Goal: Information Seeking & Learning: Learn about a topic

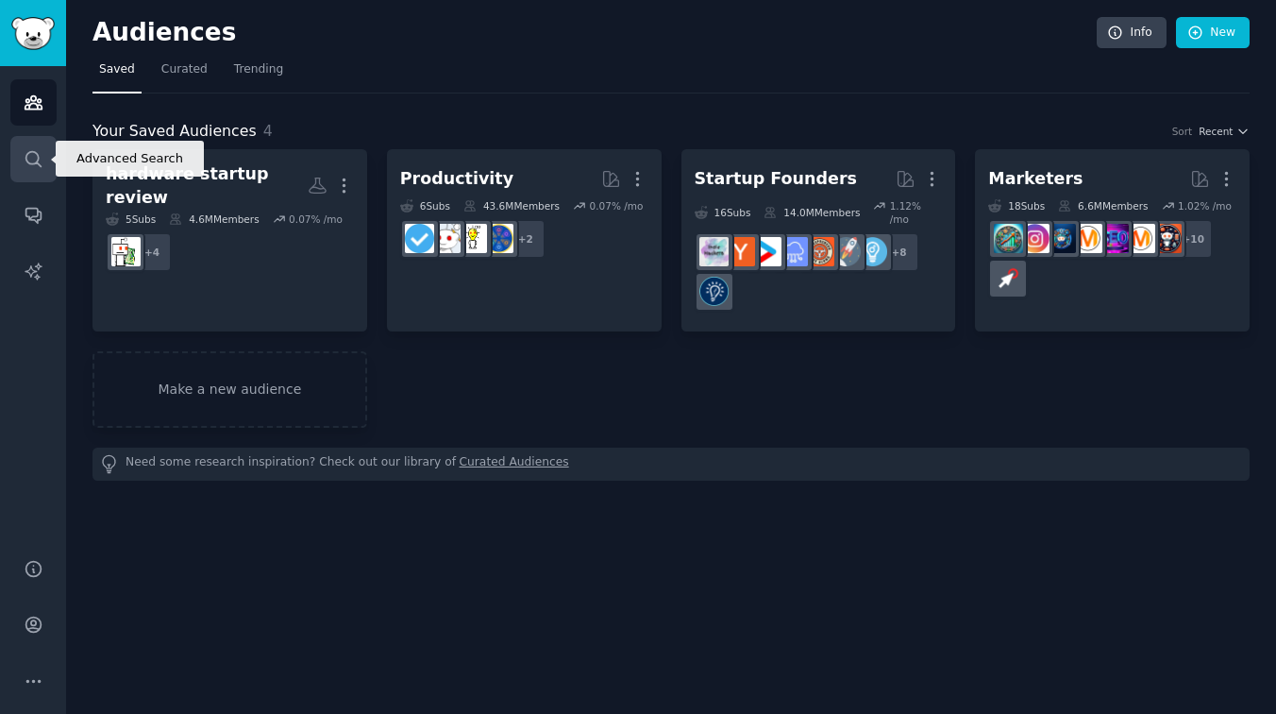
click at [33, 158] on icon "Sidebar" at bounding box center [34, 159] width 20 height 20
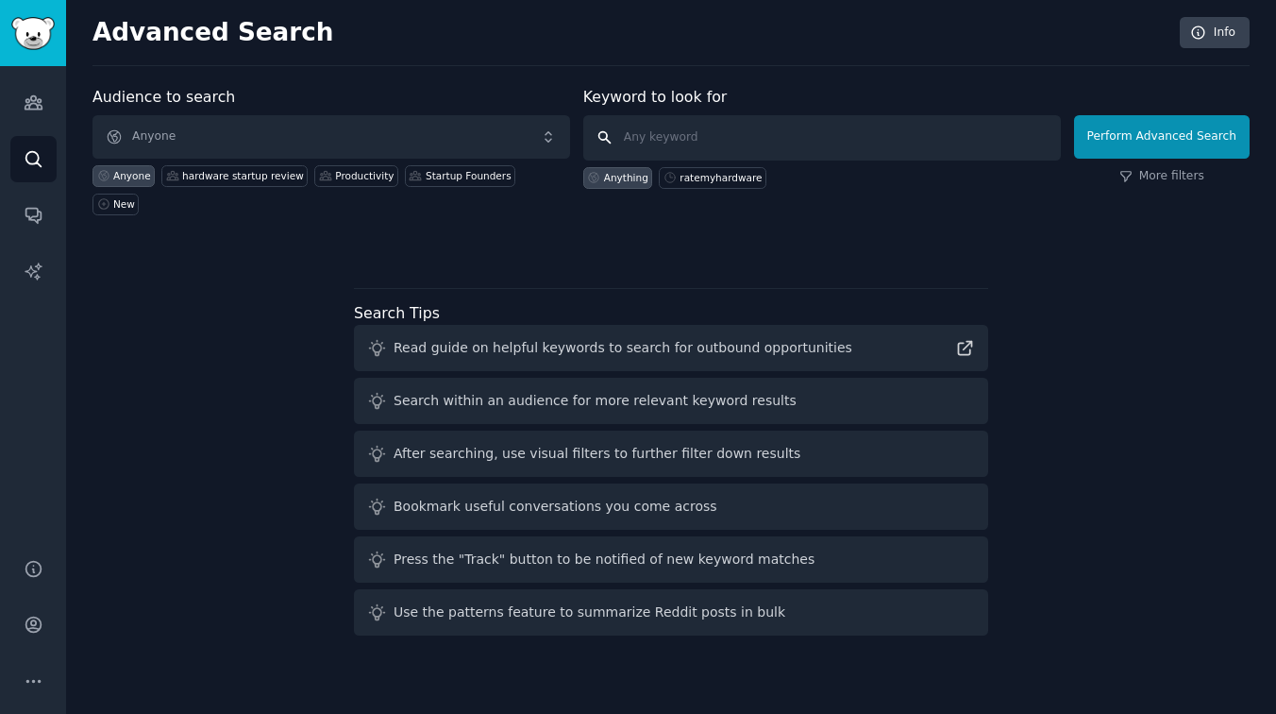
click at [760, 131] on input "text" at bounding box center [822, 137] width 478 height 45
paste input "I wish there was an app that"
type input "I wish there was an app that"
click button "Perform Advanced Search" at bounding box center [1162, 136] width 176 height 43
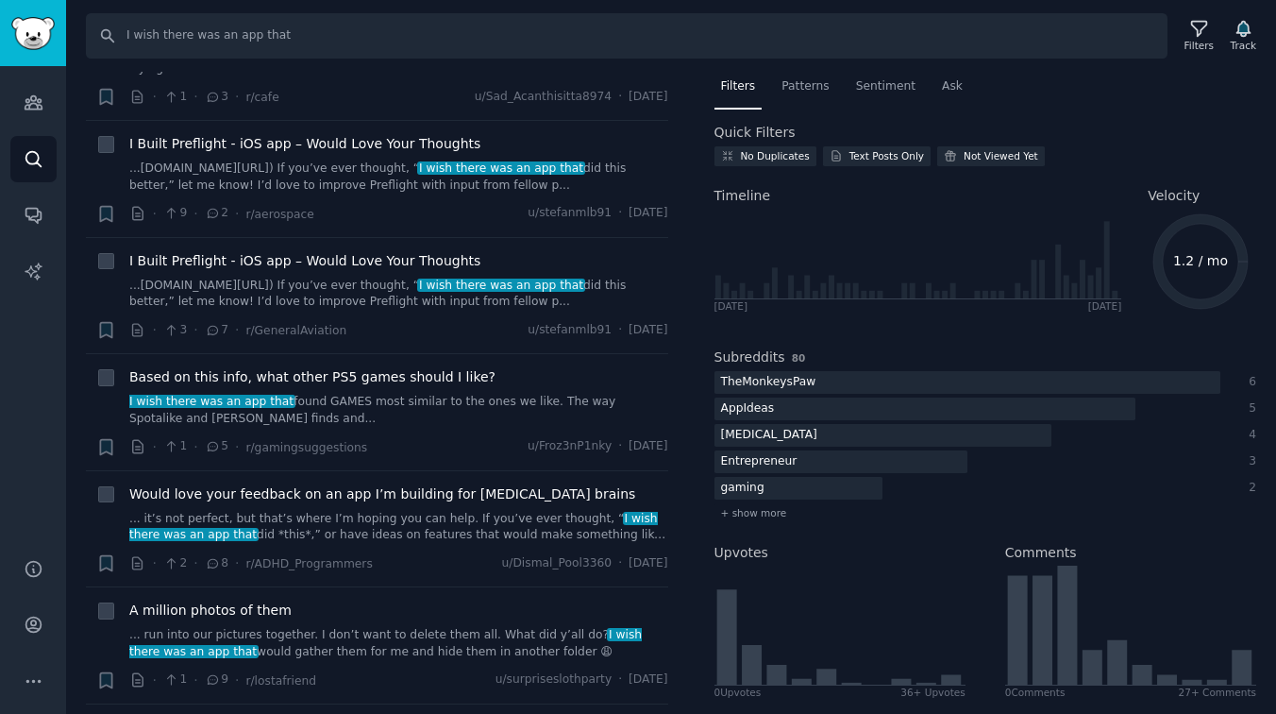
scroll to position [2354, 0]
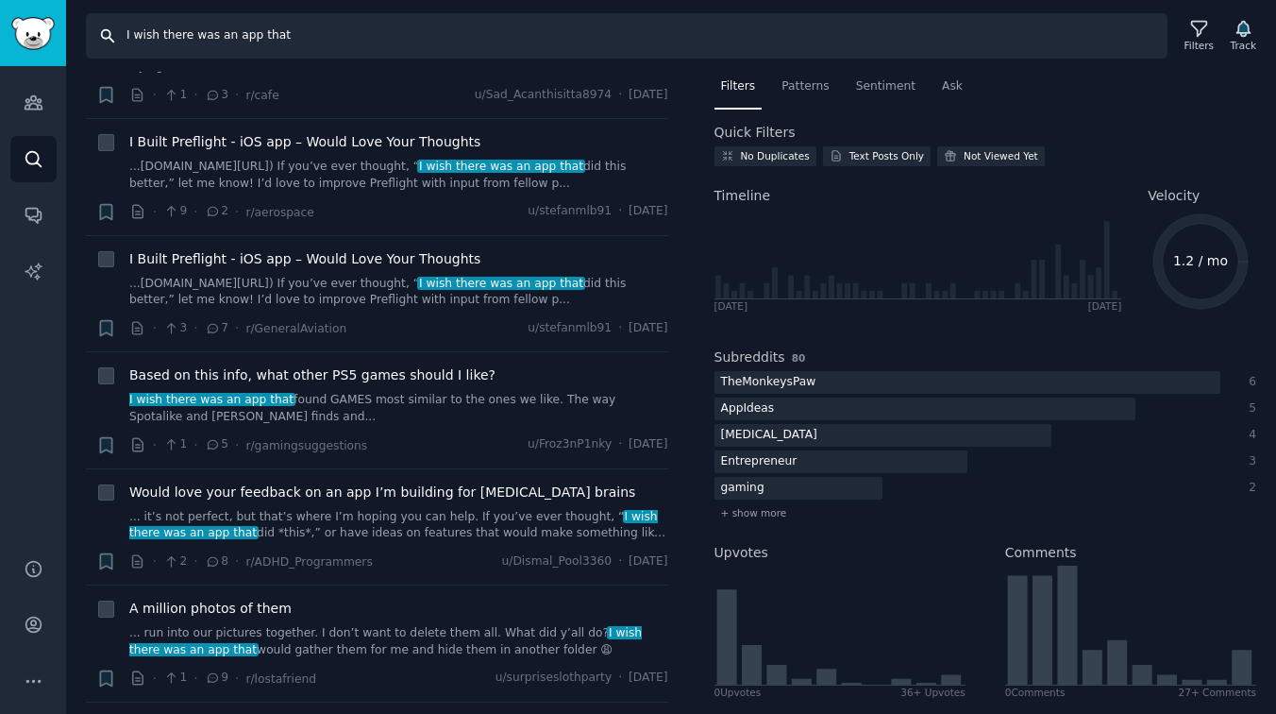
click at [323, 34] on input "I wish there was an app that" at bounding box center [627, 35] width 1082 height 45
drag, startPoint x: 334, startPoint y: 34, endPoint x: 69, endPoint y: 34, distance: 265.3
click at [69, 34] on div "Search I wish there was an app that Filters Track" at bounding box center [671, 29] width 1210 height 59
